Goal: Book appointment/travel/reservation

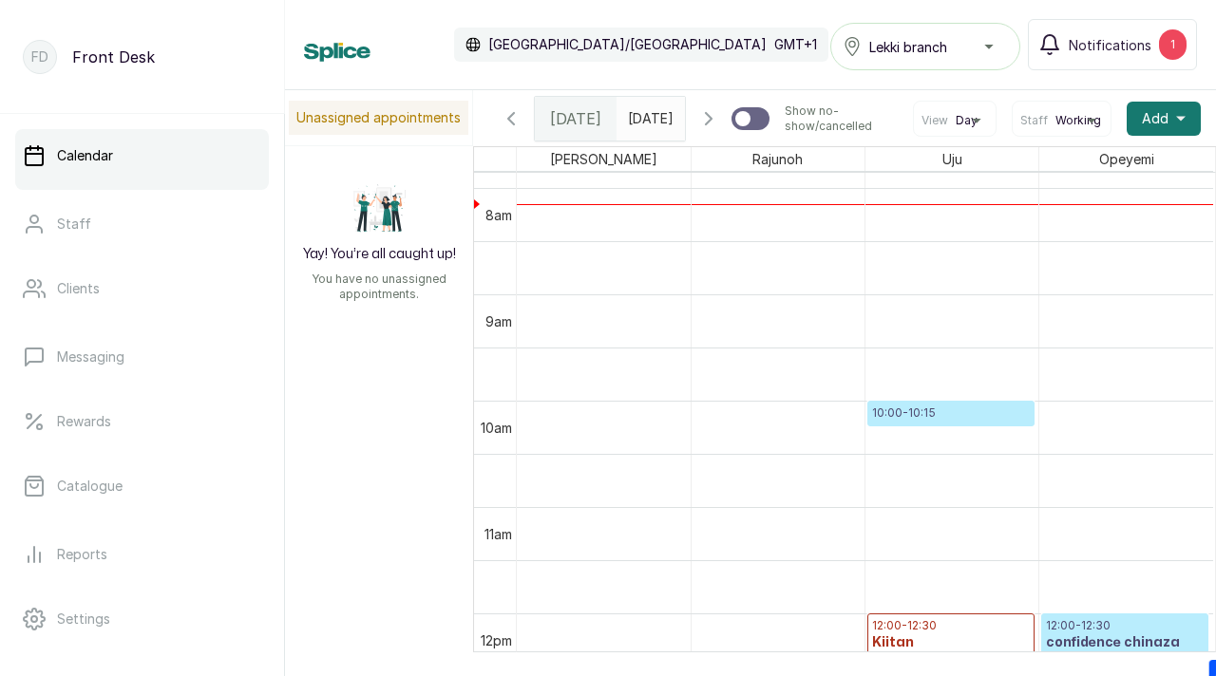
scroll to position [804, 0]
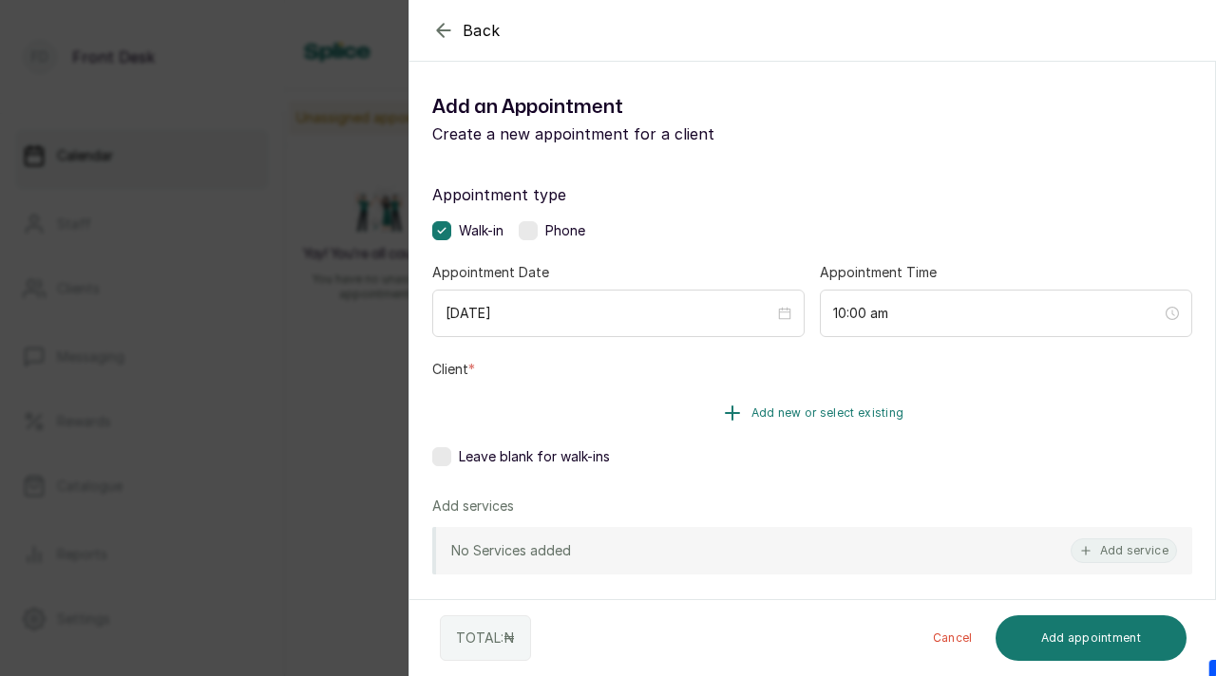
click at [786, 411] on span "Add new or select existing" at bounding box center [827, 413] width 153 height 15
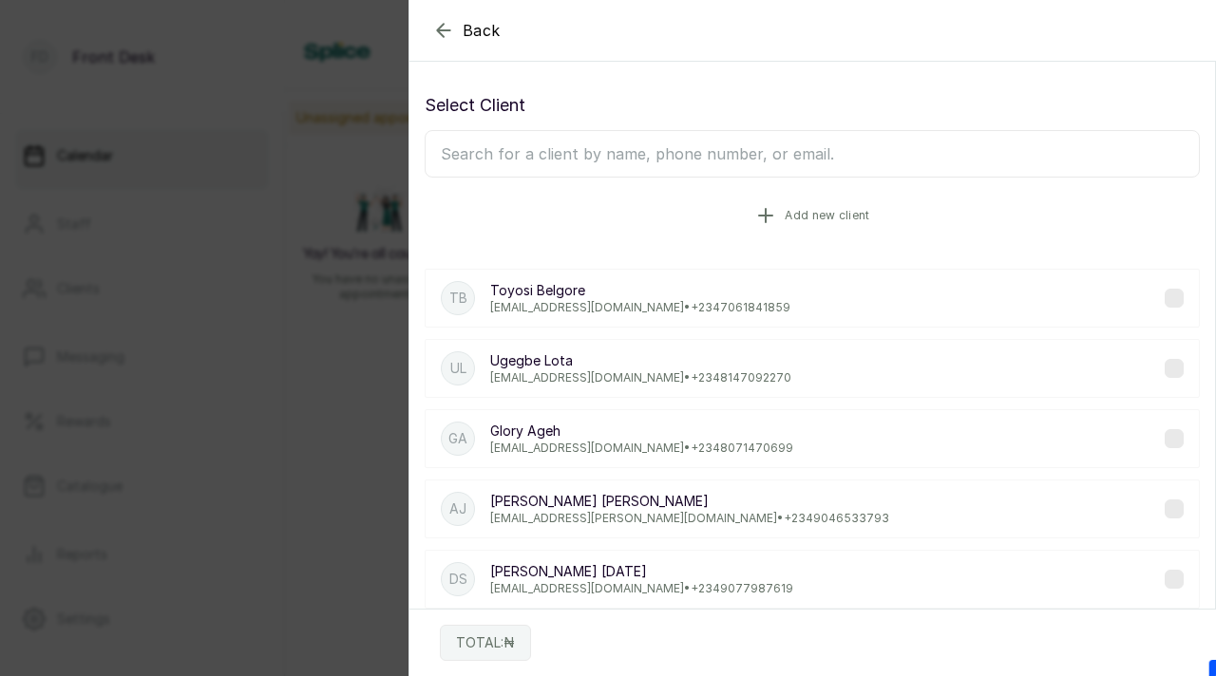
click at [827, 215] on span "Add new client" at bounding box center [827, 215] width 85 height 15
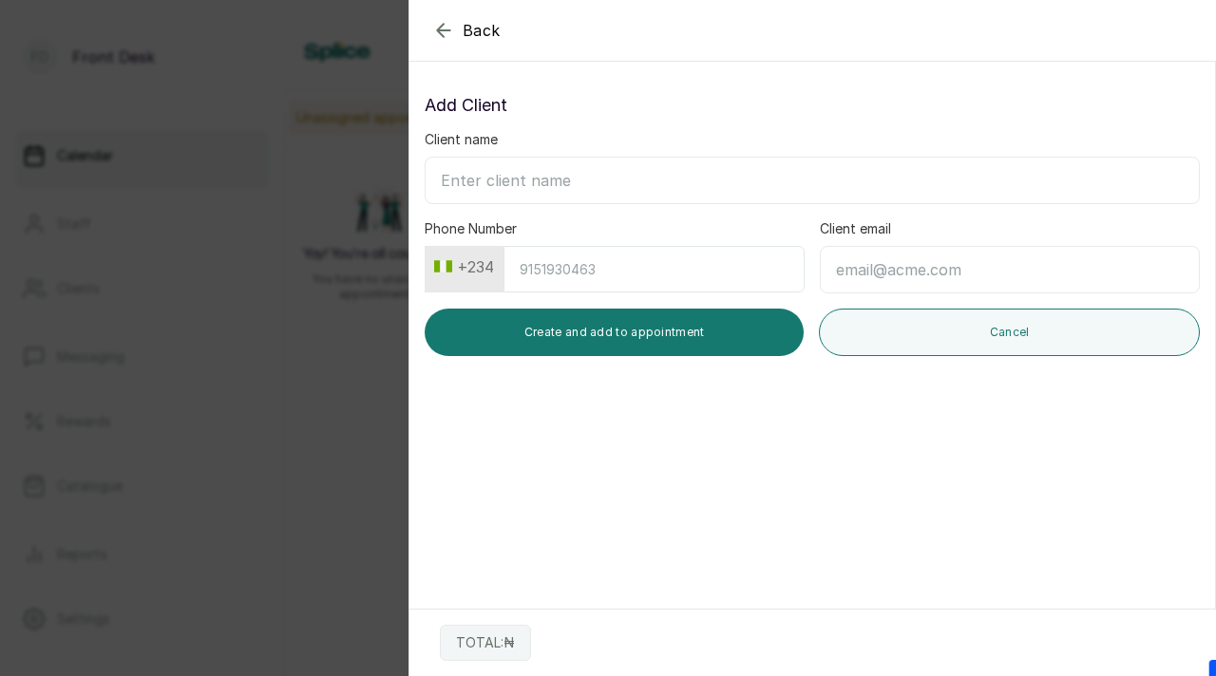
click at [572, 185] on input "Client name" at bounding box center [812, 180] width 775 height 47
type input "[PERSON_NAME]"
click at [585, 276] on input "Phone Number" at bounding box center [653, 269] width 301 height 47
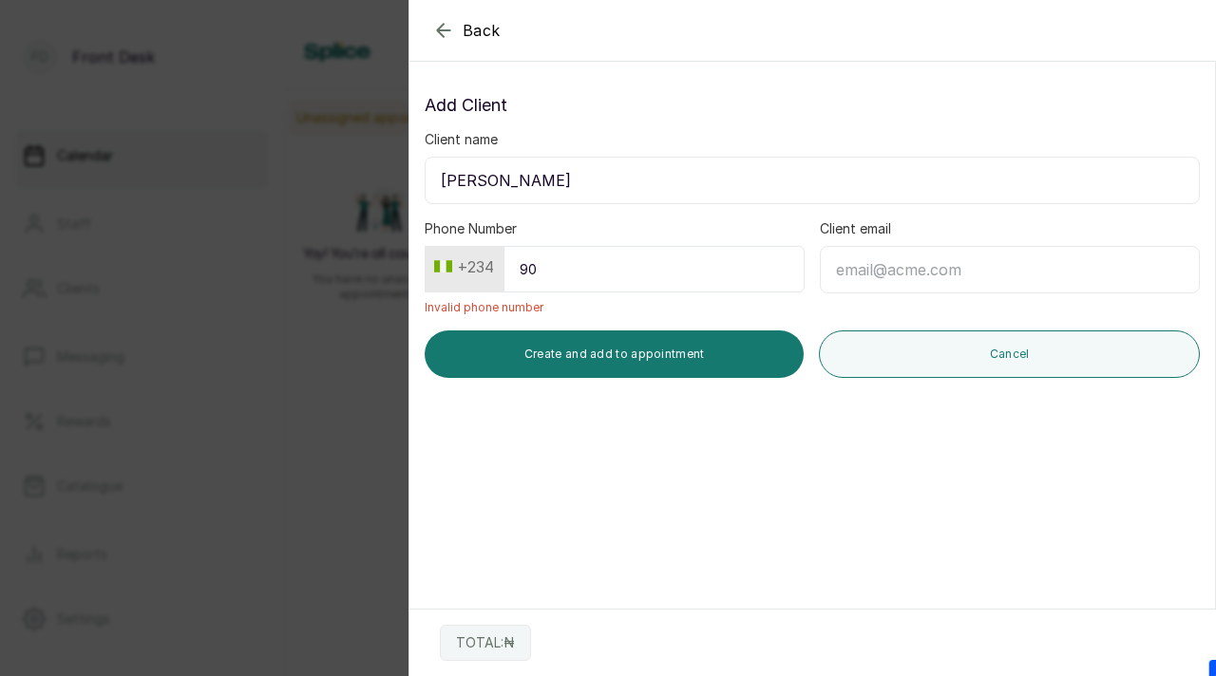
type input "9"
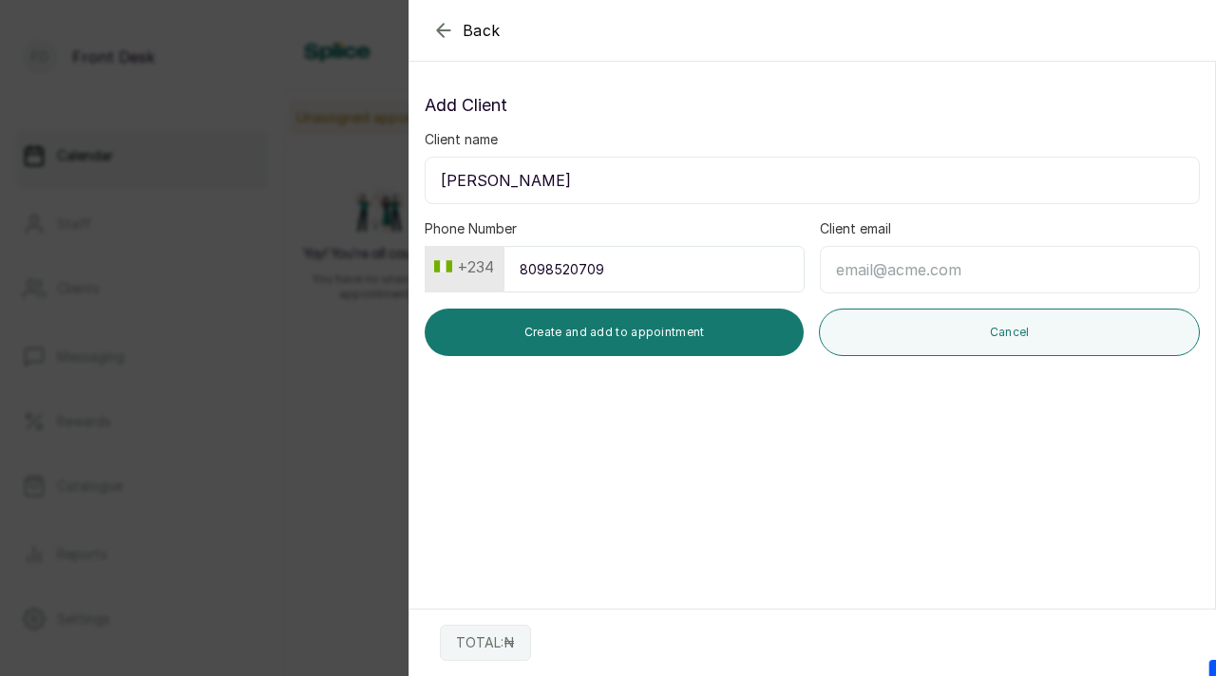
type input "8098520709"
click at [896, 260] on input "Client email" at bounding box center [1010, 269] width 380 height 47
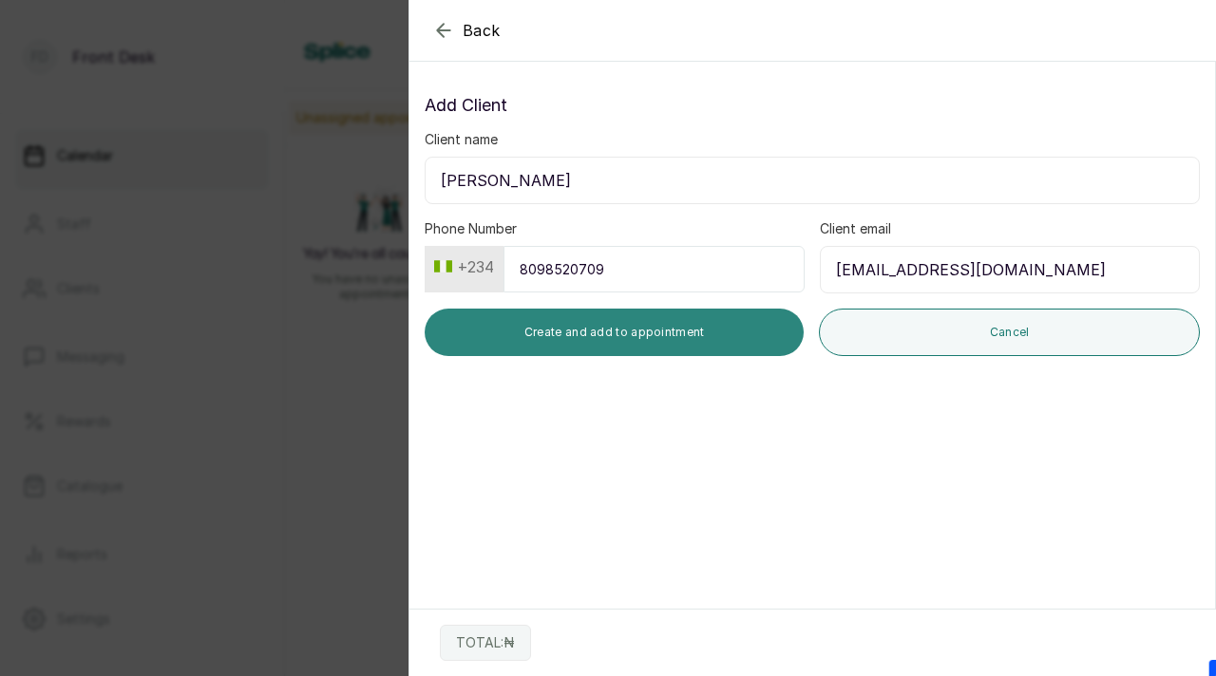
type input "[EMAIL_ADDRESS][DOMAIN_NAME]"
click at [674, 346] on button "Create and add to appointment" at bounding box center [614, 332] width 379 height 47
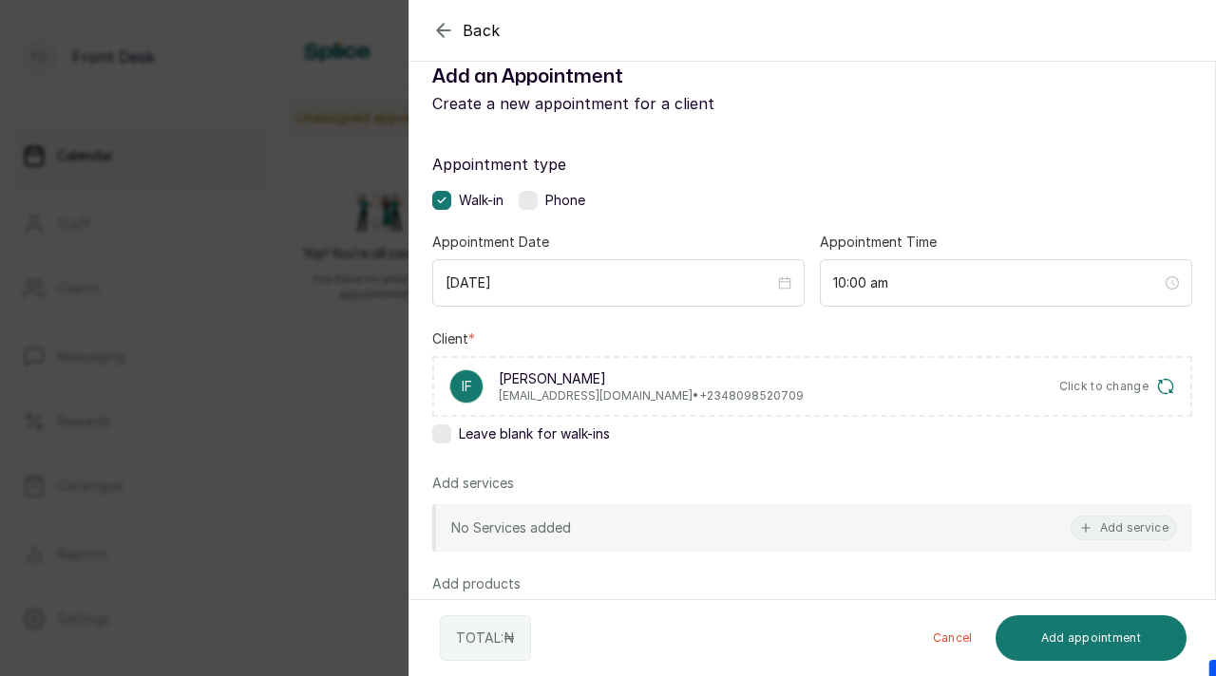
scroll to position [24, 0]
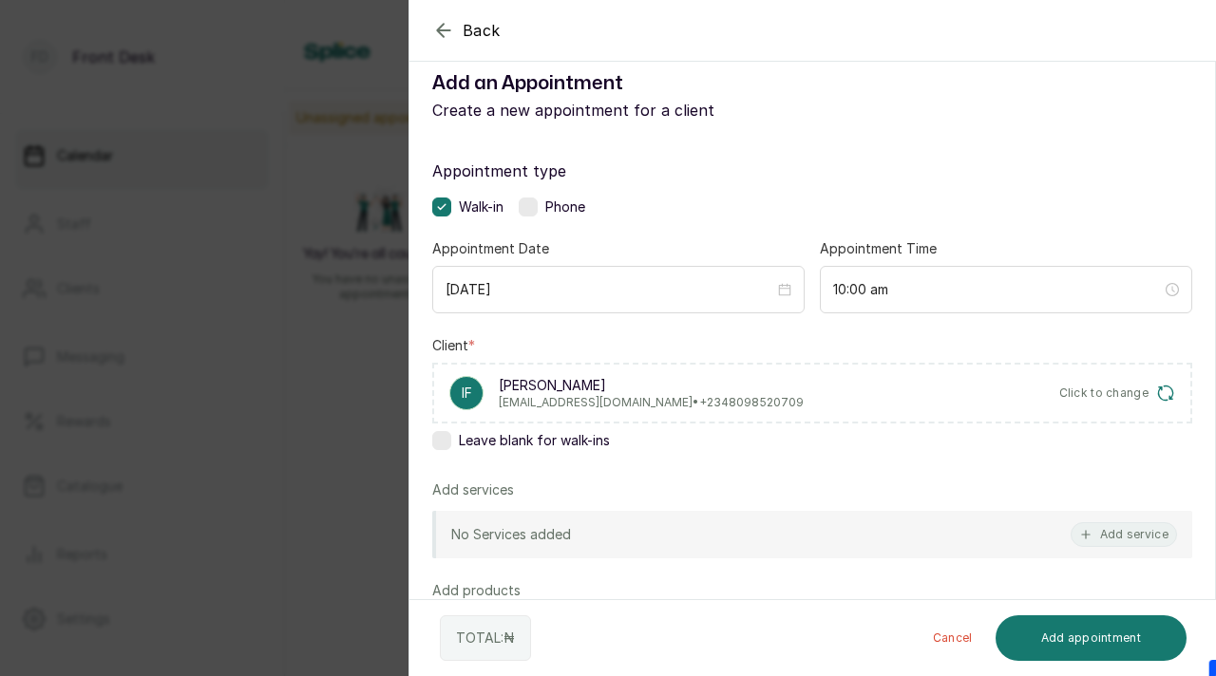
click at [544, 273] on div "[DATE]" at bounding box center [618, 289] width 372 height 47
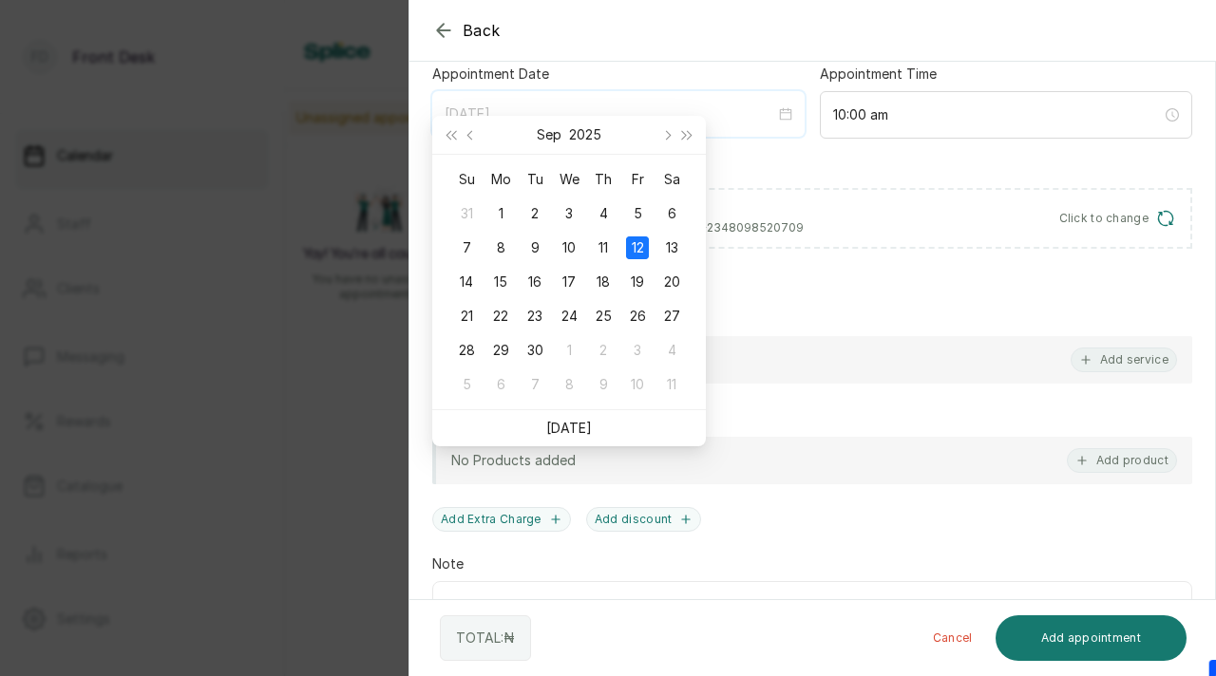
scroll to position [231, 0]
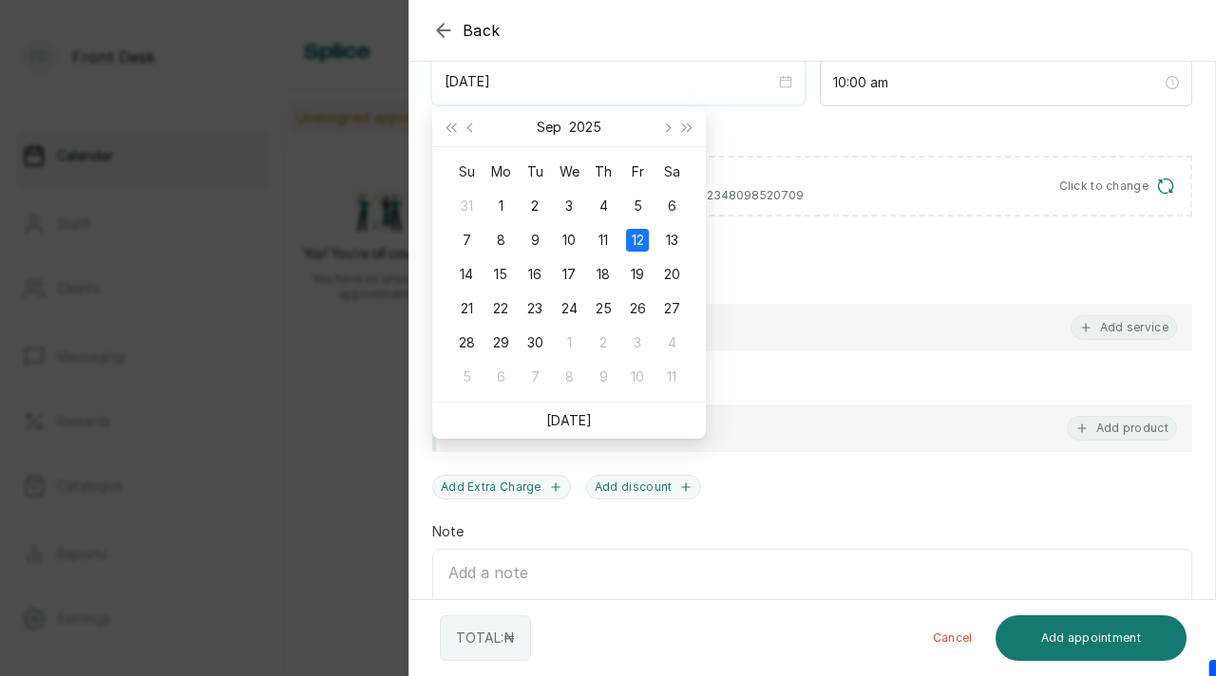
type input "[DATE]"
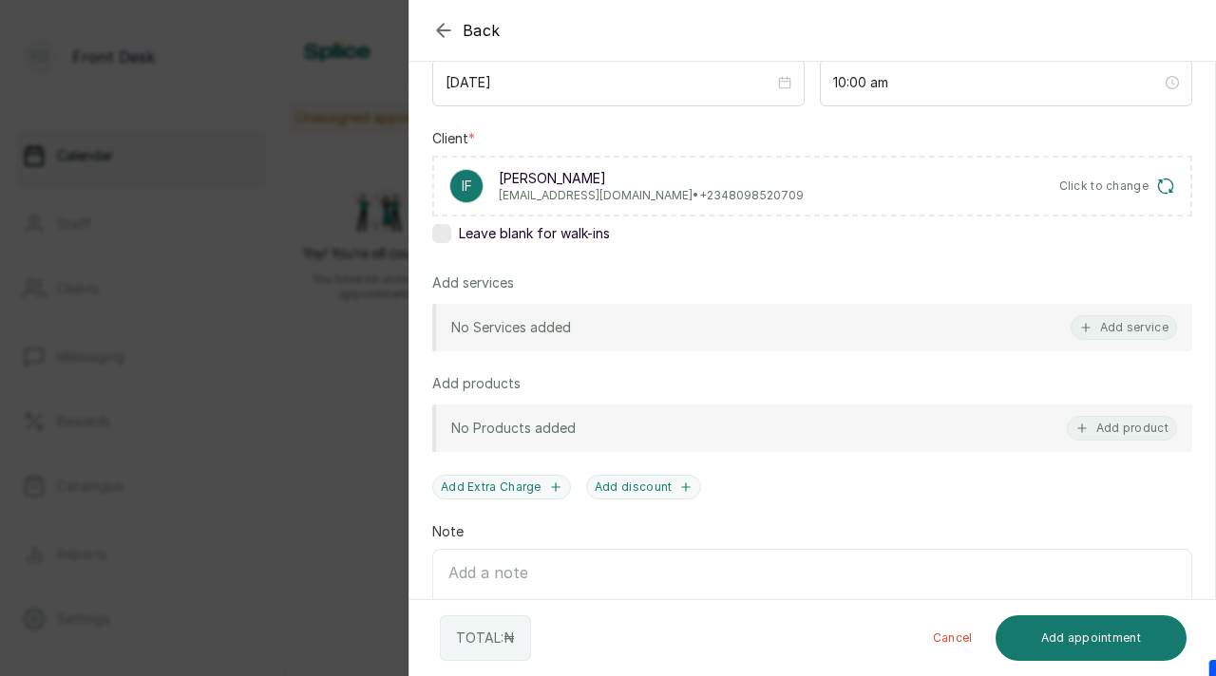
click at [852, 249] on div "Client * IF [PERSON_NAME] [EMAIL_ADDRESS][DOMAIN_NAME] • [PHONE_NUMBER] Click t…" at bounding box center [812, 190] width 760 height 122
click at [1115, 327] on button "Add service" at bounding box center [1123, 327] width 106 height 25
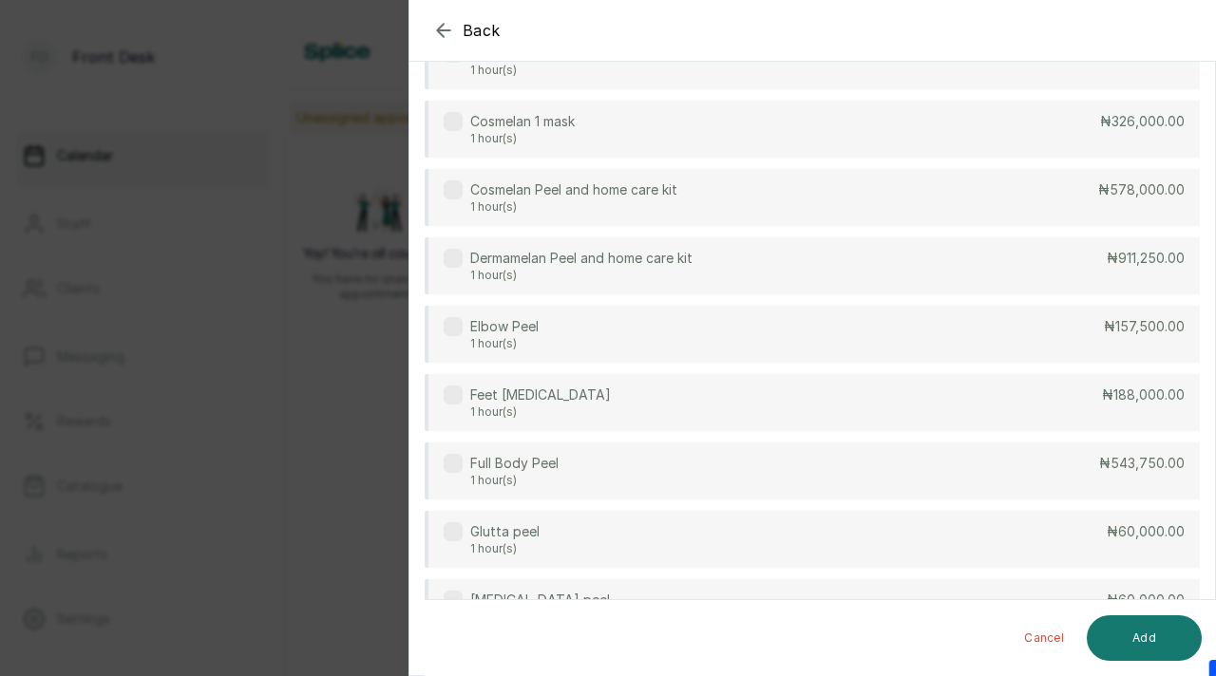
scroll to position [735, 0]
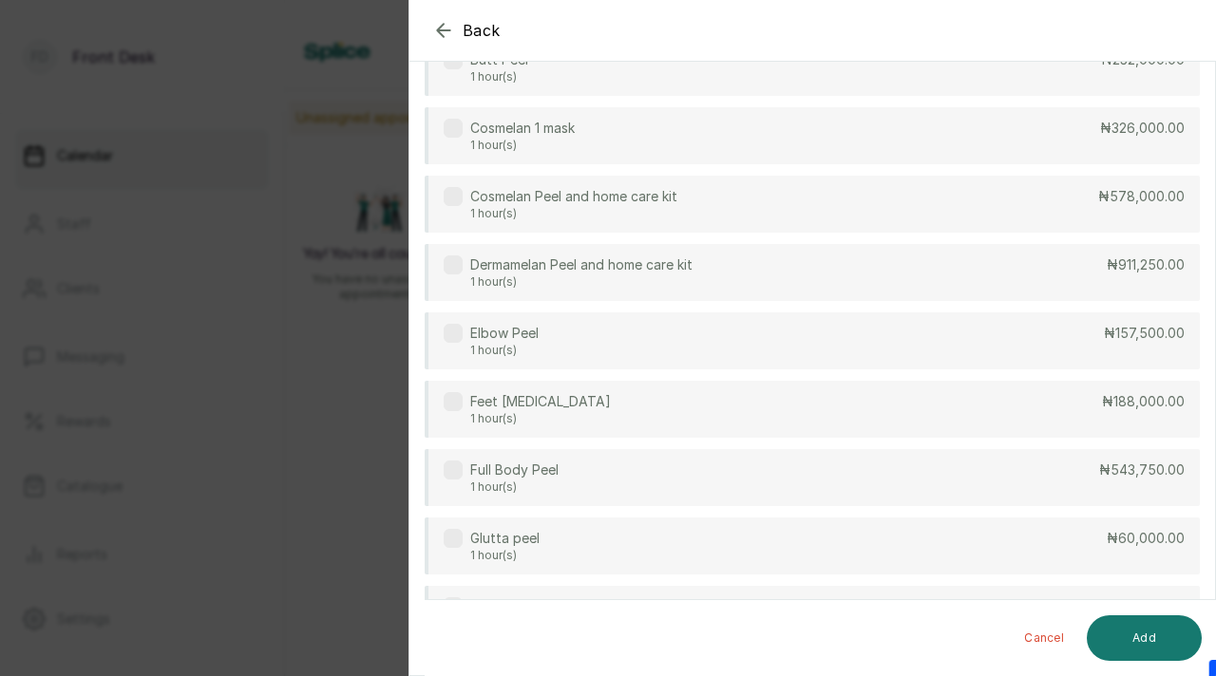
click at [1041, 641] on button "Cancel" at bounding box center [1044, 639] width 70 height 46
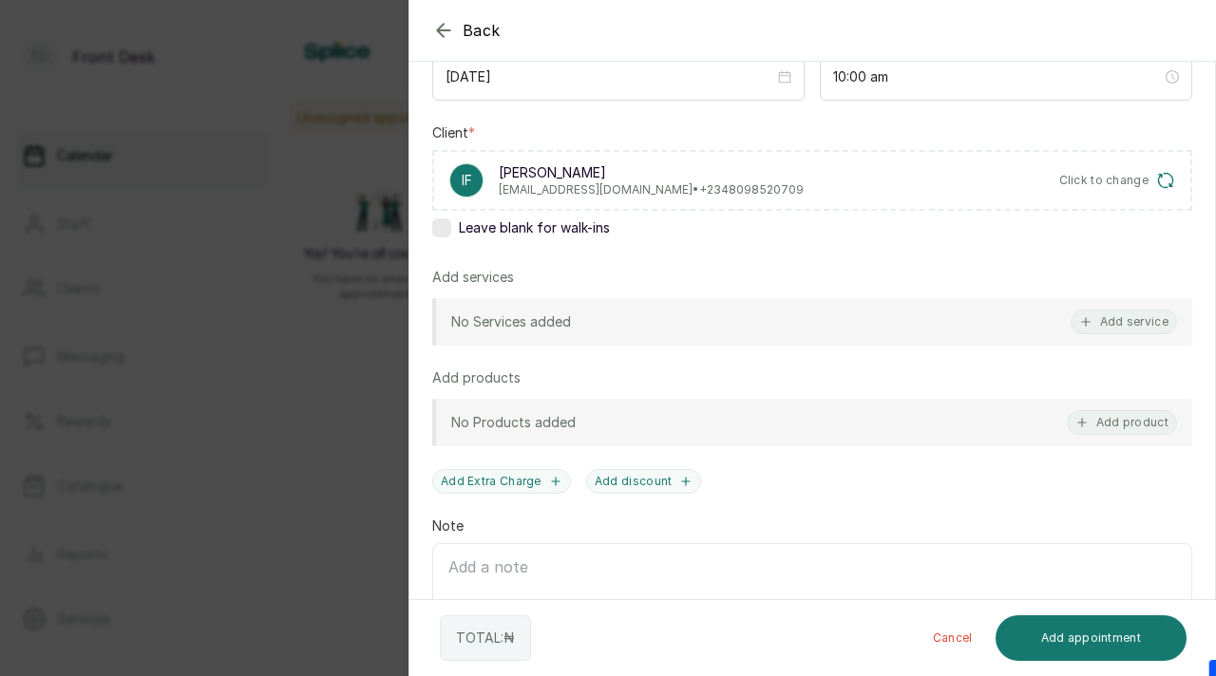
scroll to position [253, 0]
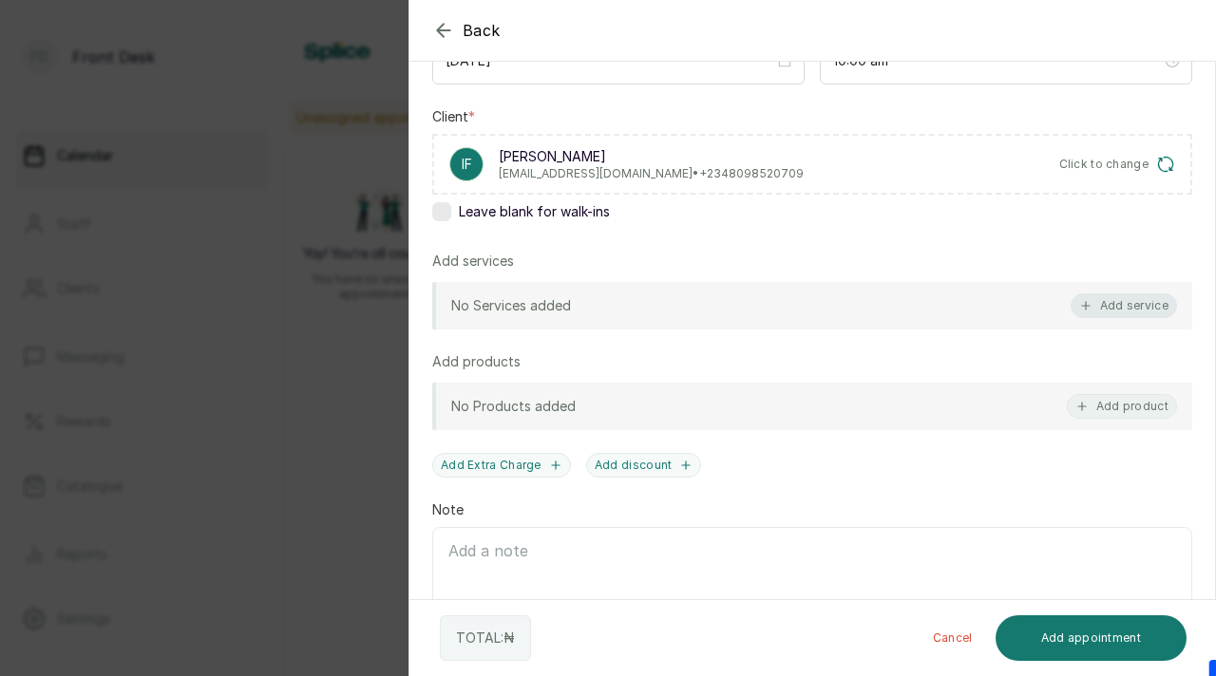
click at [1112, 309] on button "Add service" at bounding box center [1123, 306] width 106 height 25
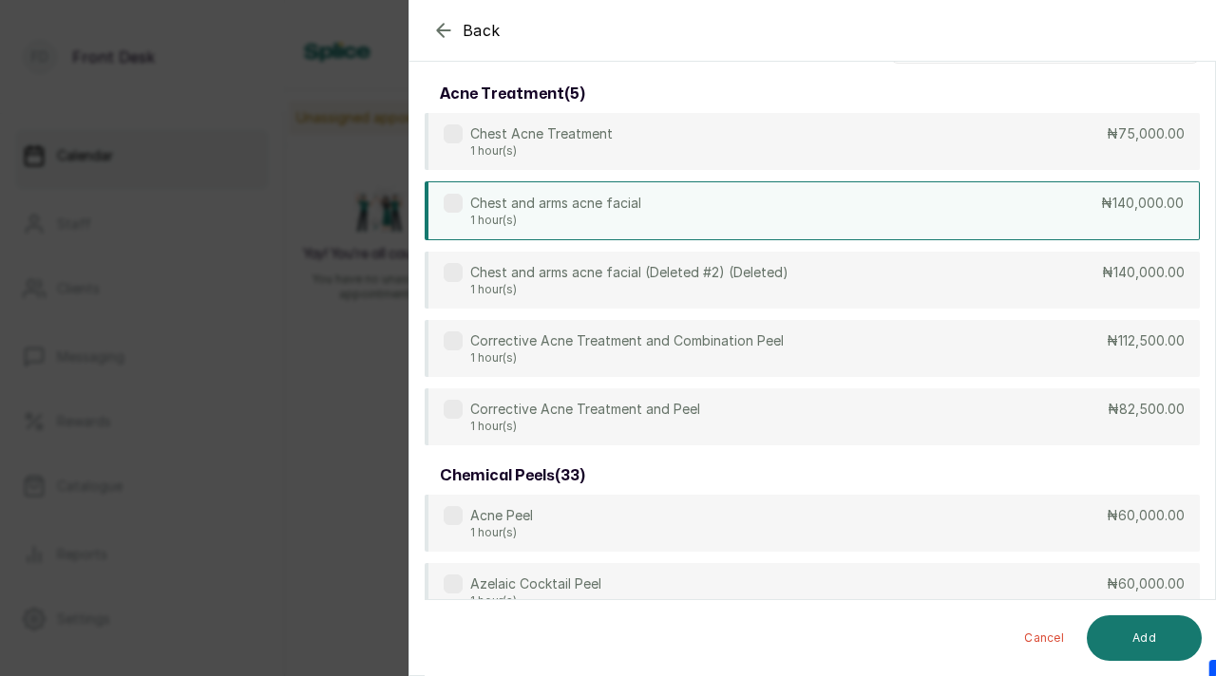
scroll to position [0, 0]
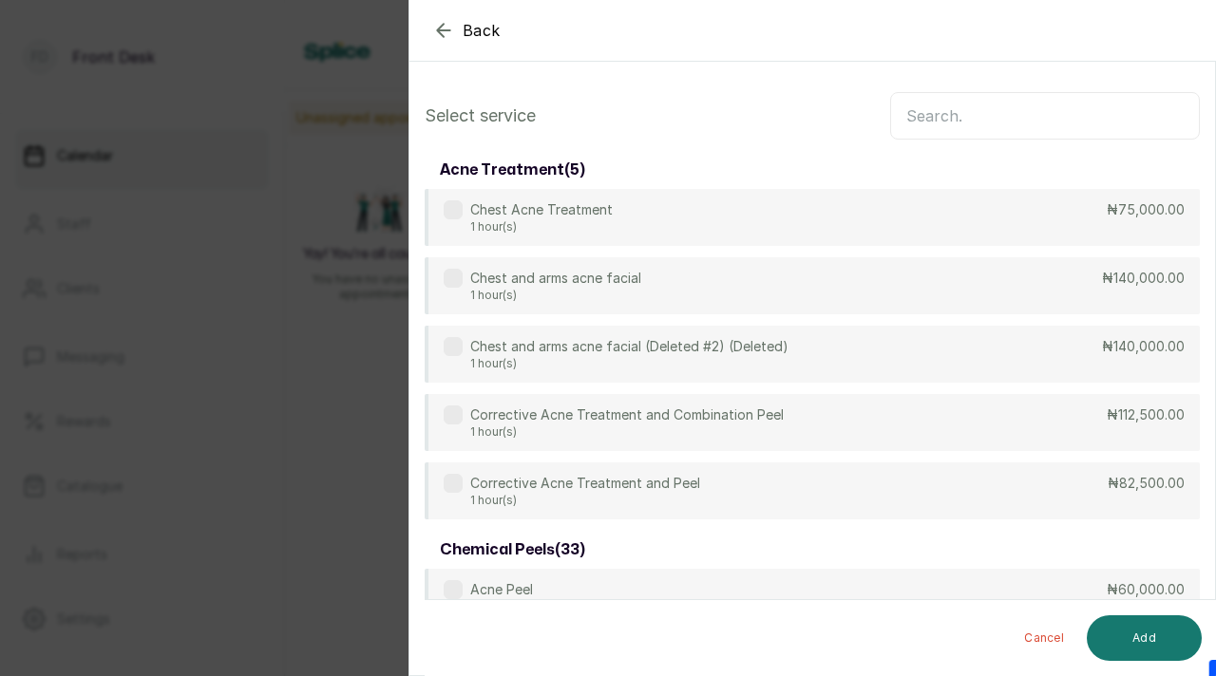
click at [966, 113] on input "text" at bounding box center [1045, 115] width 310 height 47
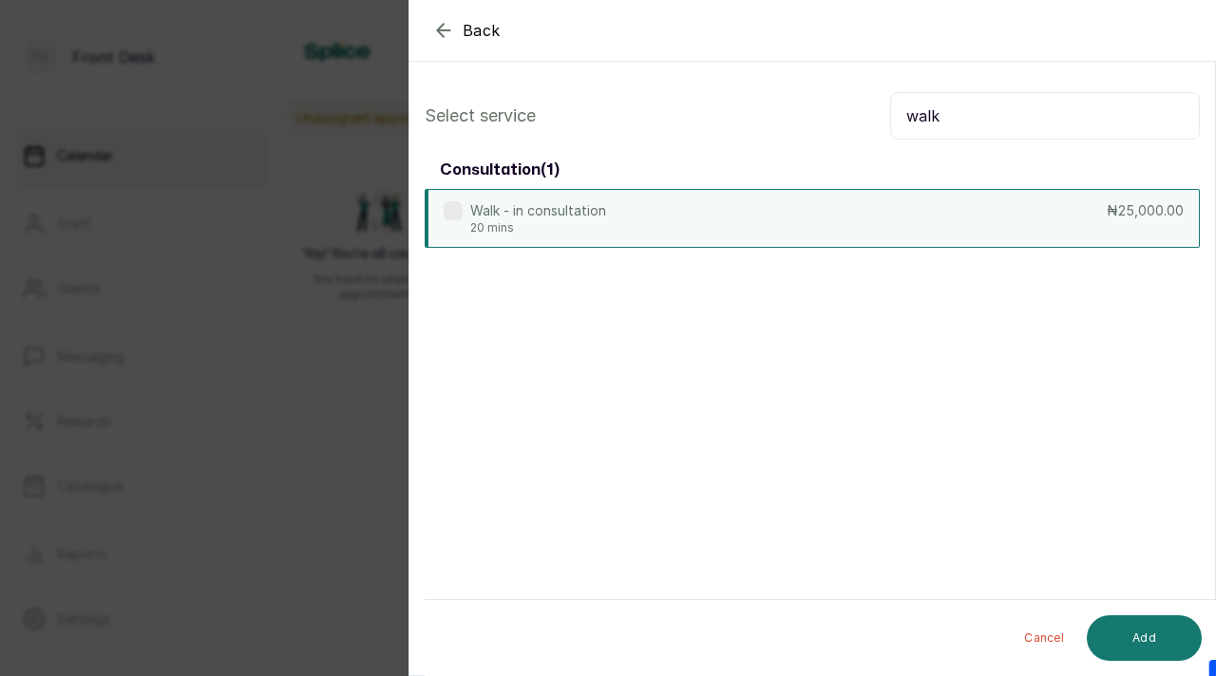
type input "walk"
click at [693, 197] on div "Walk - in consultation 20 mins ₦25,000.00" at bounding box center [812, 218] width 775 height 59
click at [1155, 650] on button "Add" at bounding box center [1144, 639] width 115 height 46
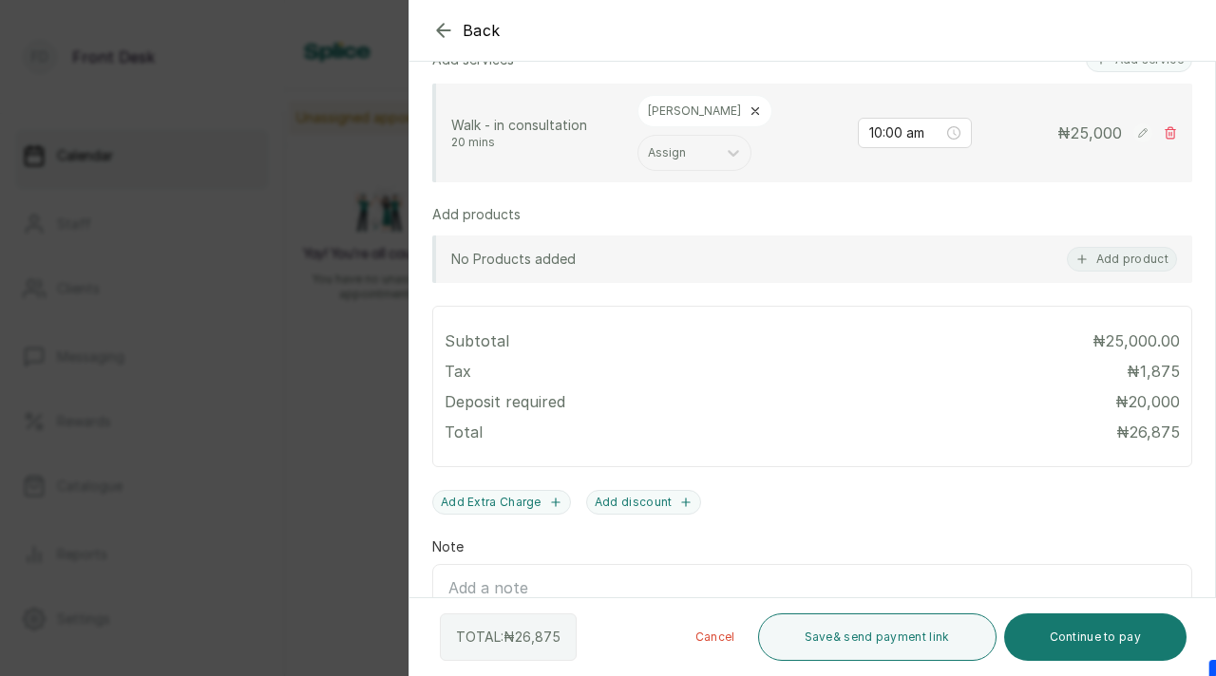
scroll to position [538, 0]
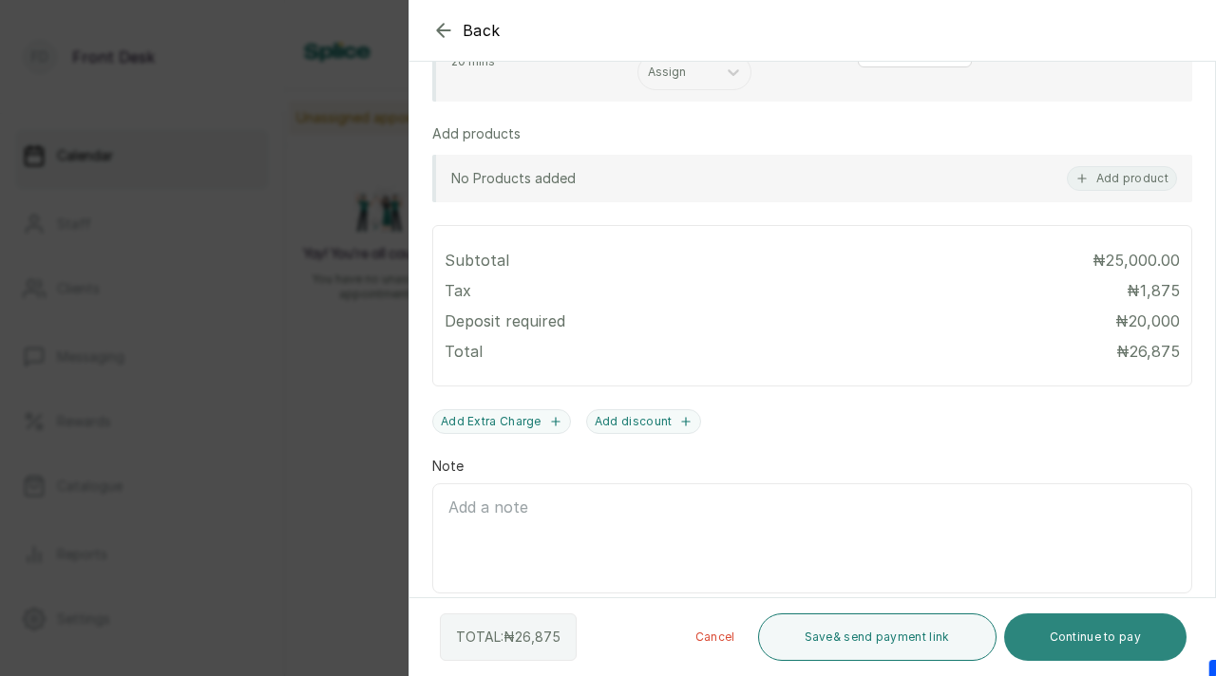
click at [1097, 632] on button "Continue to pay" at bounding box center [1095, 637] width 183 height 47
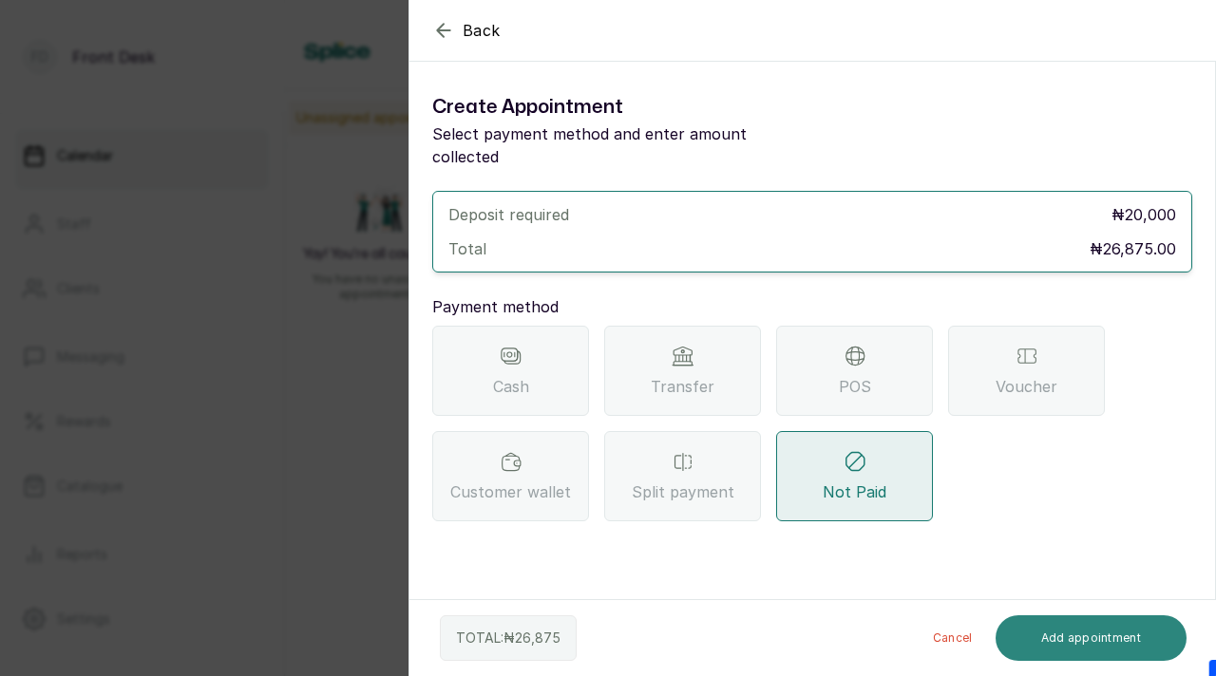
scroll to position [0, 0]
click at [635, 328] on div "Transfer" at bounding box center [682, 371] width 157 height 90
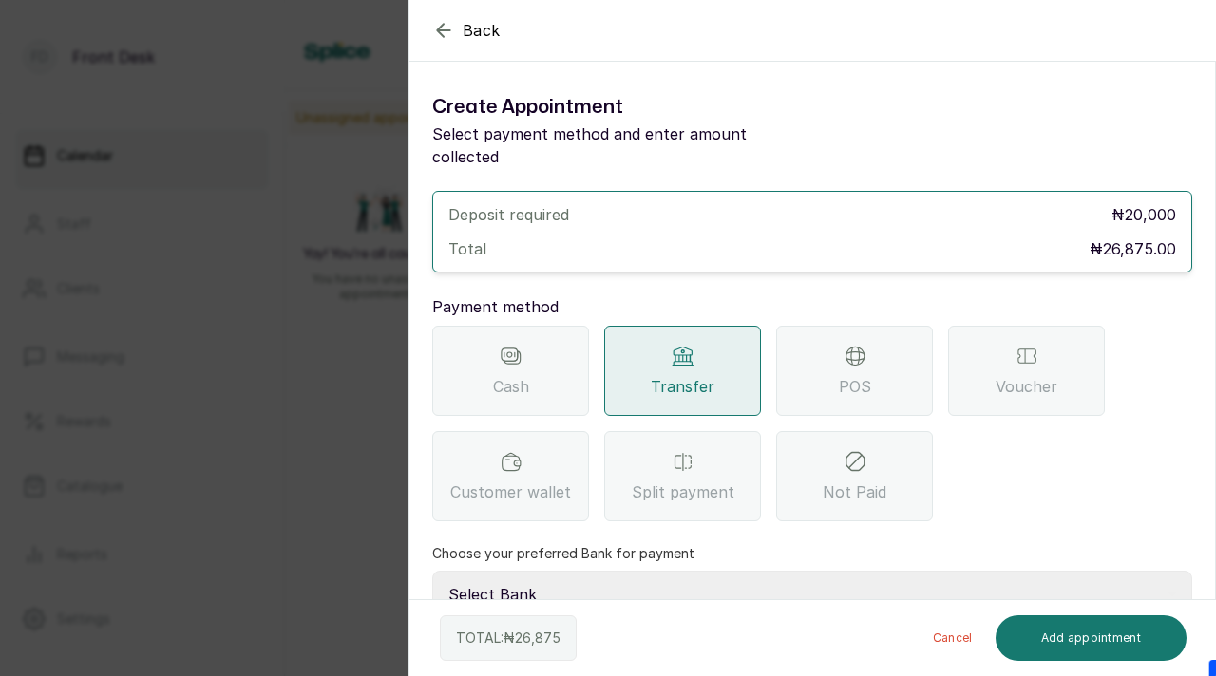
scroll to position [112, 0]
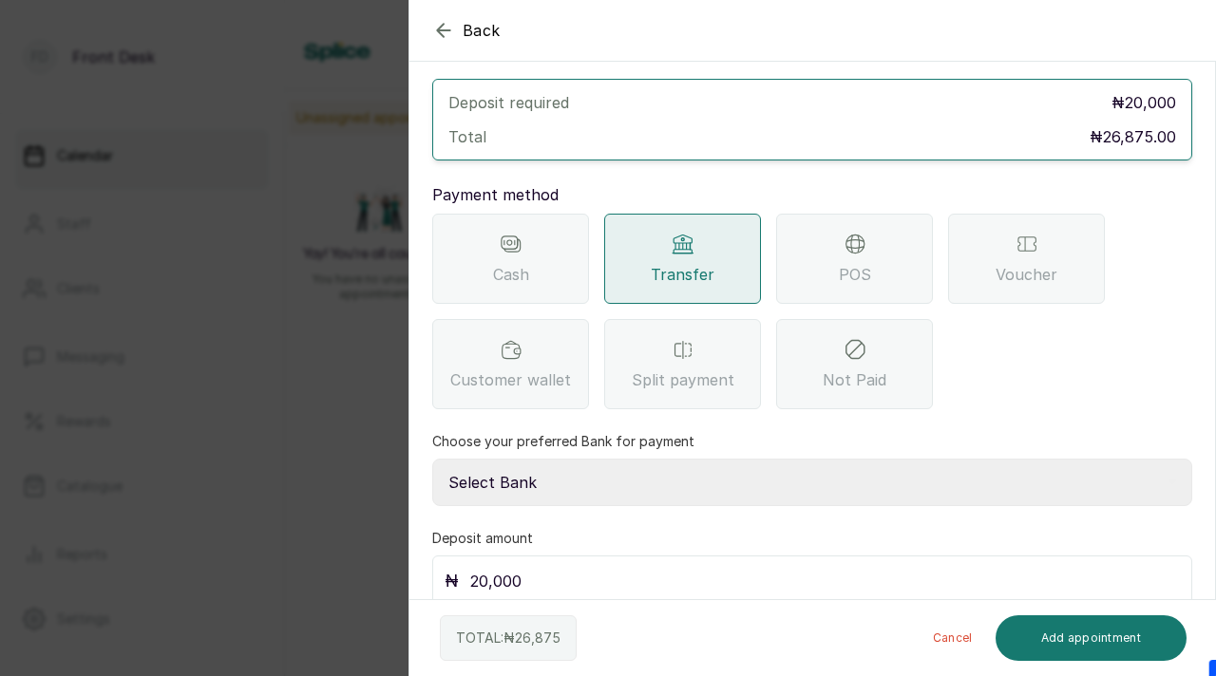
click at [726, 462] on select "Select Bank [PERSON_NAME] Fairmoney Microfinance Bank SKN ANALYTICS MED AESTH. …" at bounding box center [812, 482] width 760 height 47
select select "43272bc0-21c6-4b19-b9fb-c2093b8603c2"
click at [432, 459] on select "Select Bank [PERSON_NAME] Fairmoney Microfinance Bank SKN ANALYTICS MED AESTH. …" at bounding box center [812, 482] width 760 height 47
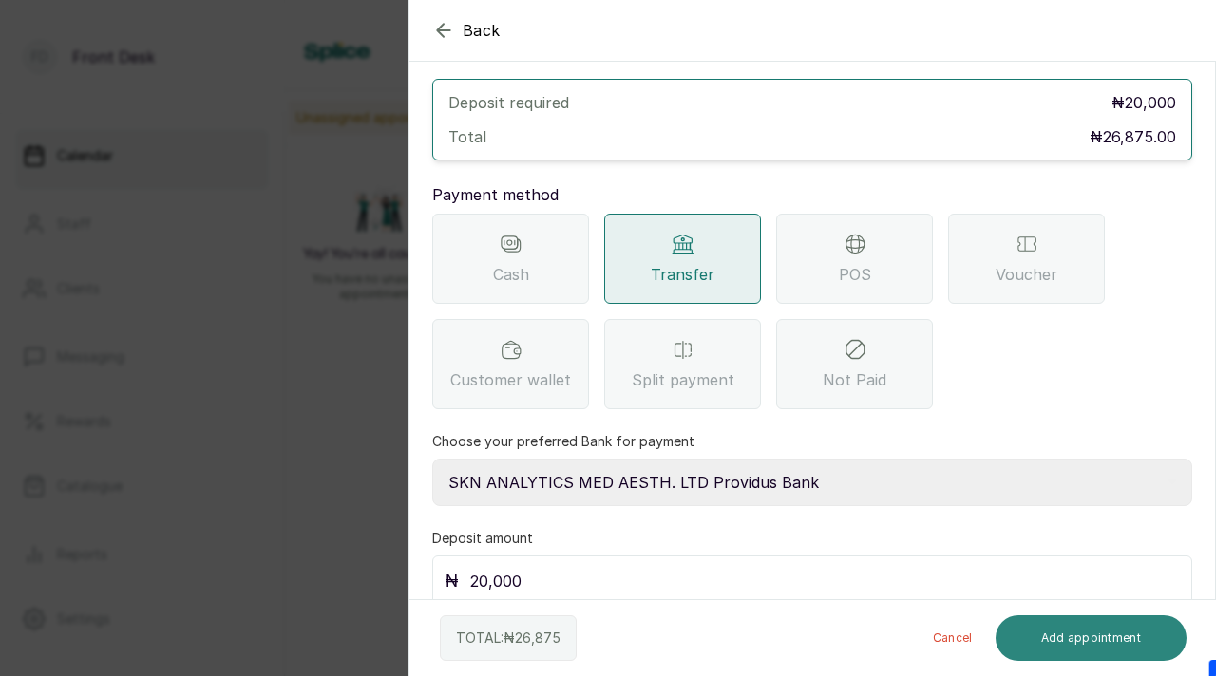
click at [1109, 626] on button "Add appointment" at bounding box center [1091, 639] width 192 height 46
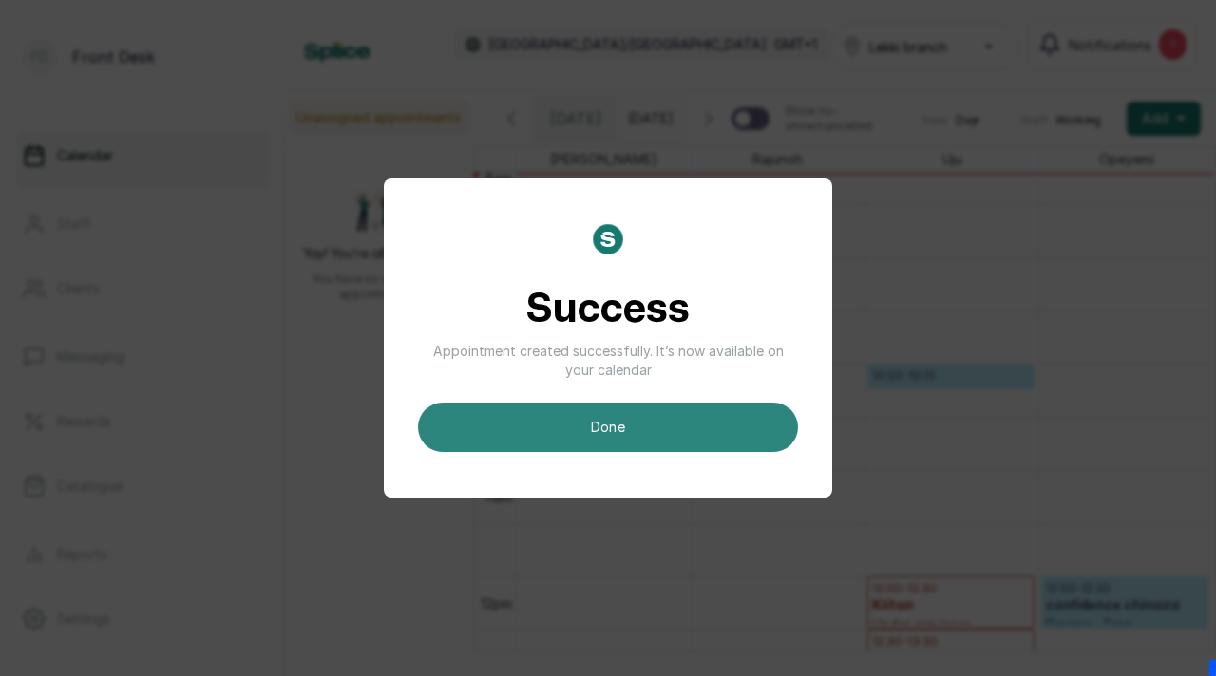
click at [644, 440] on button "done" at bounding box center [608, 427] width 380 height 49
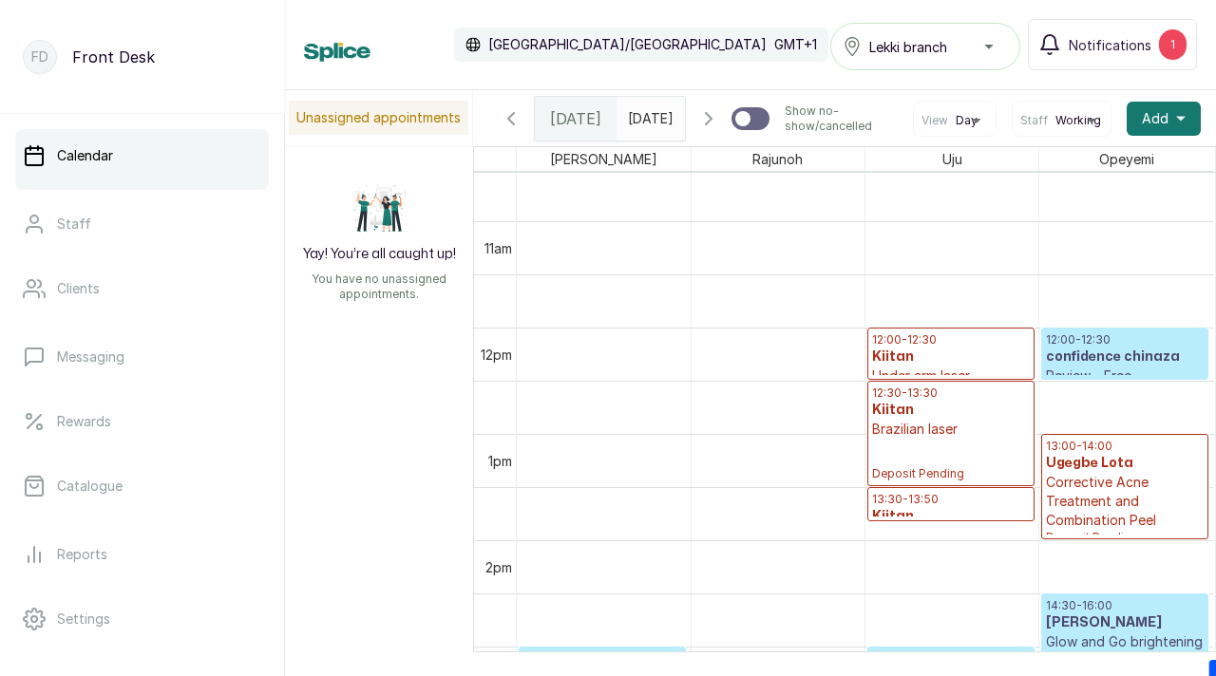
scroll to position [1218, 0]
